Goal: Obtain resource: Obtain resource

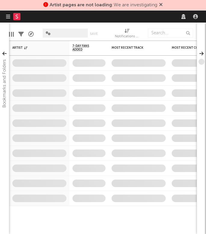
select select "recorded_music"
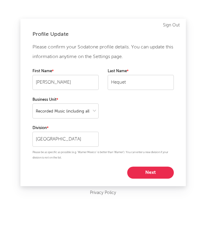
click at [155, 176] on button "Next" at bounding box center [150, 173] width 47 height 12
select select "assistant_coordinator"
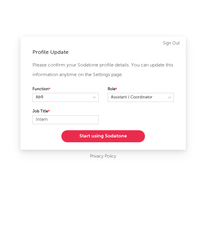
click at [121, 134] on button "Start using Sodatone" at bounding box center [103, 136] width 84 height 12
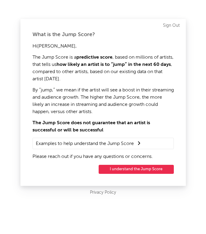
click at [127, 168] on button "I understand the Jump Score" at bounding box center [136, 169] width 75 height 9
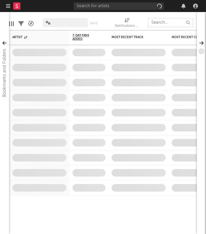
click at [165, 27] on input "text" at bounding box center [170, 22] width 45 height 9
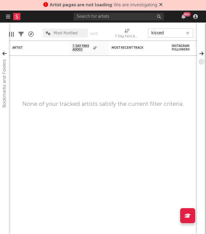
type input "kissed"
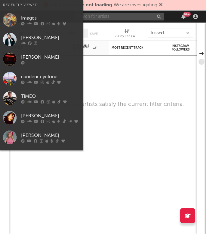
click at [115, 17] on input "text" at bounding box center [119, 17] width 90 height 8
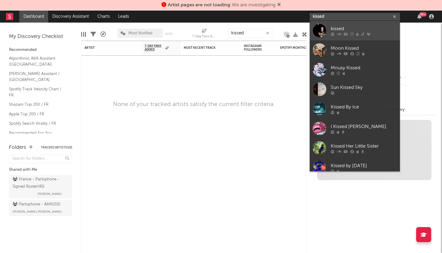
type input "kissed"
click at [206, 28] on div at bounding box center [320, 31] width 14 height 14
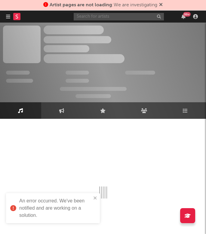
click at [125, 14] on input "text" at bounding box center [119, 17] width 90 height 8
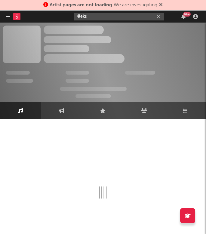
type input "4leks"
click at [88, 136] on div at bounding box center [103, 163] width 200 height 71
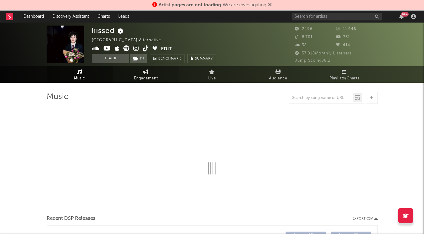
click at [151, 73] on link "Engagement" at bounding box center [146, 74] width 66 height 17
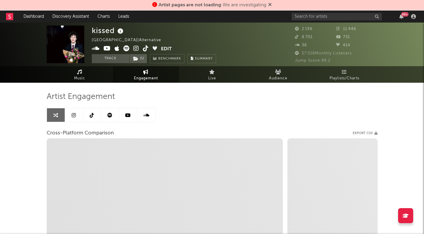
select select "1w"
click at [81, 79] on span "Music" at bounding box center [79, 78] width 11 height 7
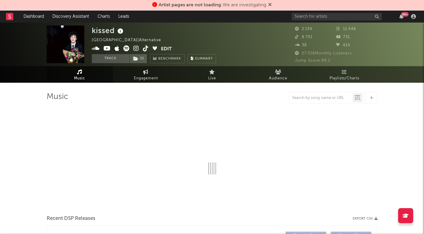
select select "1w"
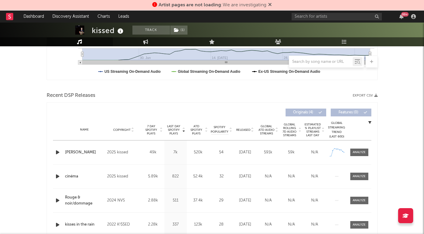
scroll to position [30, 0]
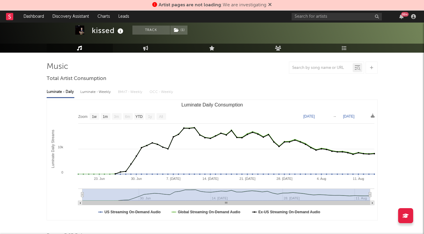
click at [97, 33] on div "kissed" at bounding box center [108, 31] width 33 height 10
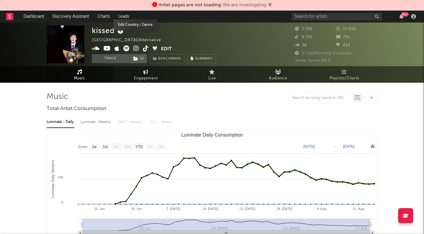
scroll to position [0, 0]
click at [197, 59] on span "Summary" at bounding box center [204, 58] width 18 height 3
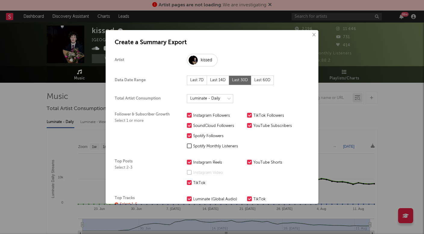
select select "[PERSON_NAME]-global"
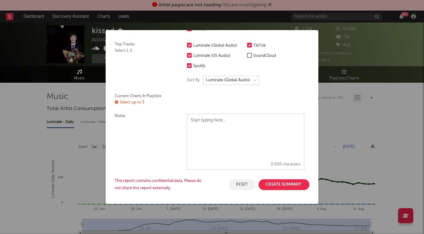
scroll to position [153, 0]
click at [272, 181] on button "Create Summary" at bounding box center [283, 185] width 51 height 11
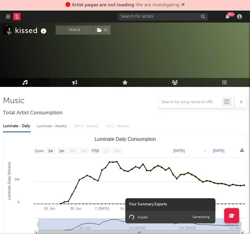
scroll to position [40, 0]
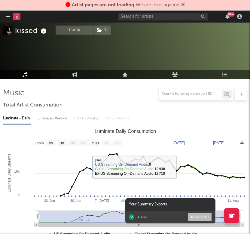
click at [198, 218] on button "Download" at bounding box center [199, 217] width 23 height 8
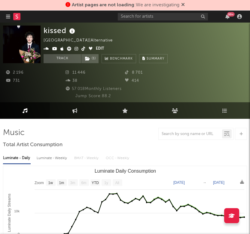
scroll to position [0, 0]
click at [154, 61] on button "Summary" at bounding box center [153, 58] width 29 height 9
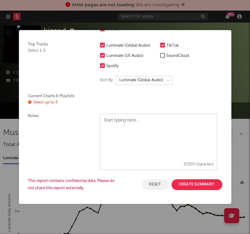
scroll to position [153, 0]
click at [193, 188] on button "Create Summary" at bounding box center [197, 185] width 51 height 11
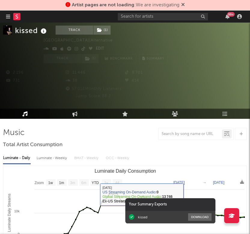
scroll to position [33, 0]
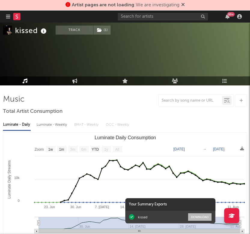
click at [194, 217] on button "Download" at bounding box center [199, 217] width 23 height 8
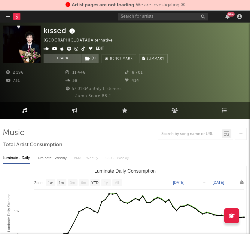
scroll to position [0, 0]
click at [223, 111] on icon at bounding box center [224, 110] width 5 height 5
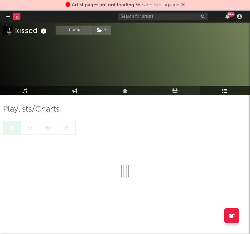
scroll to position [23, 0]
